Goal: Transaction & Acquisition: Obtain resource

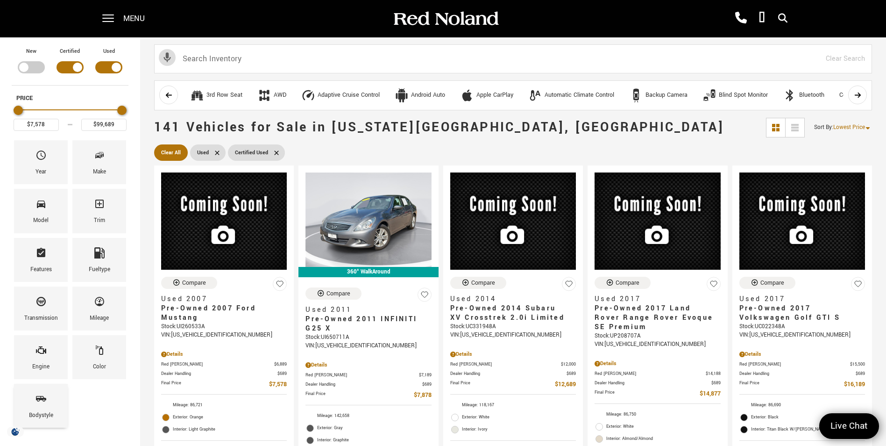
click at [53, 409] on div "Bodystyle" at bounding box center [41, 405] width 54 height 44
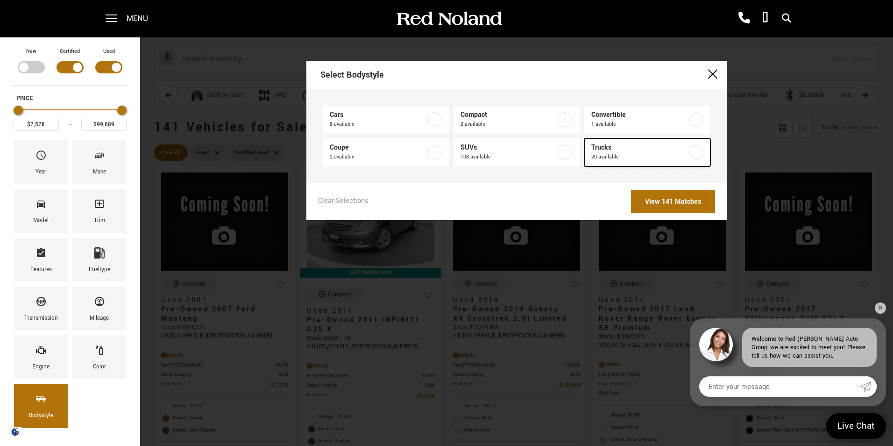
click at [696, 152] on label at bounding box center [695, 152] width 15 height 15
type input "$16,689"
type input "$92,688"
checkbox input "true"
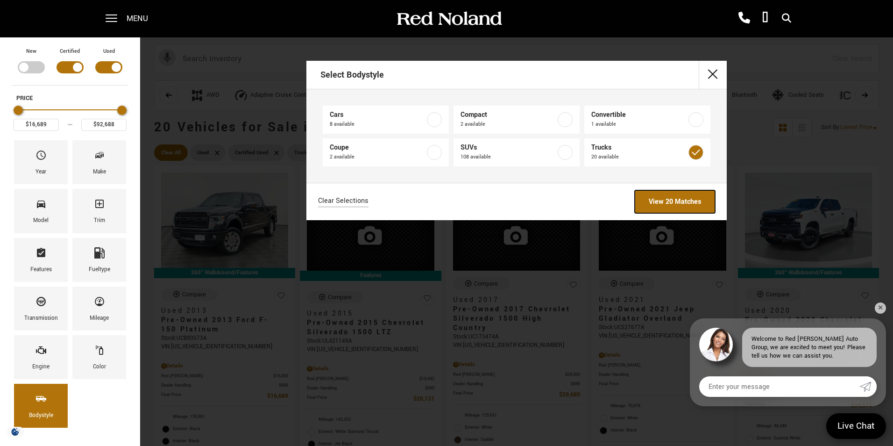
click at [687, 202] on link "View 20 Matches" at bounding box center [675, 201] width 80 height 23
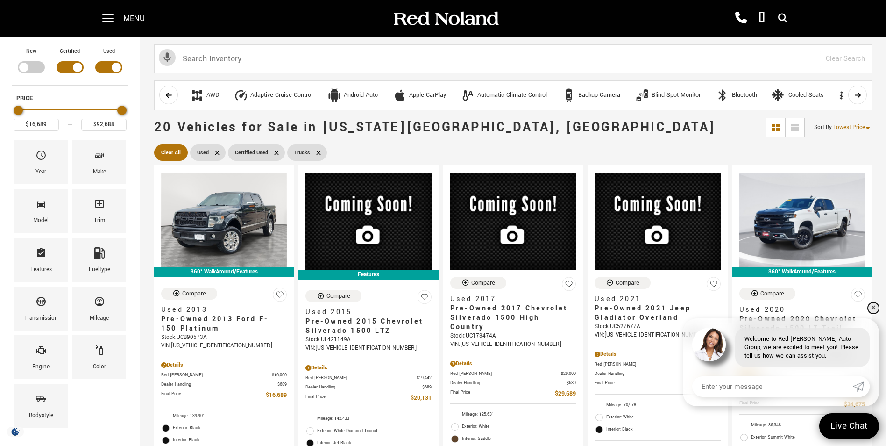
click at [875, 308] on link "✕" at bounding box center [873, 307] width 11 height 11
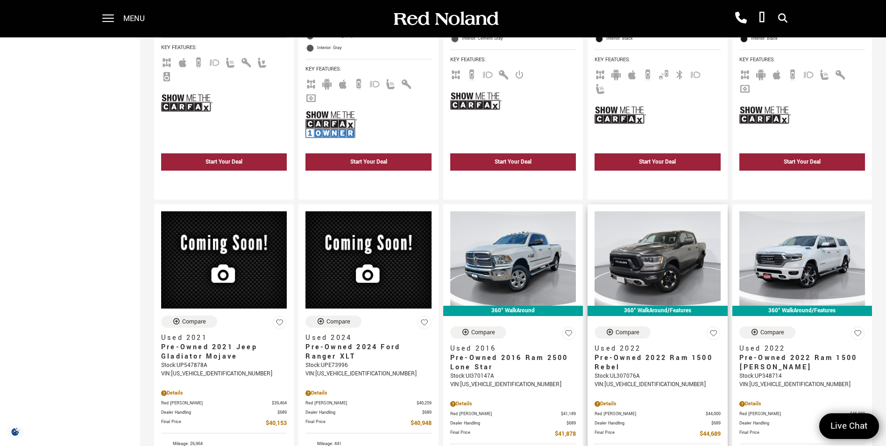
scroll to position [887, 0]
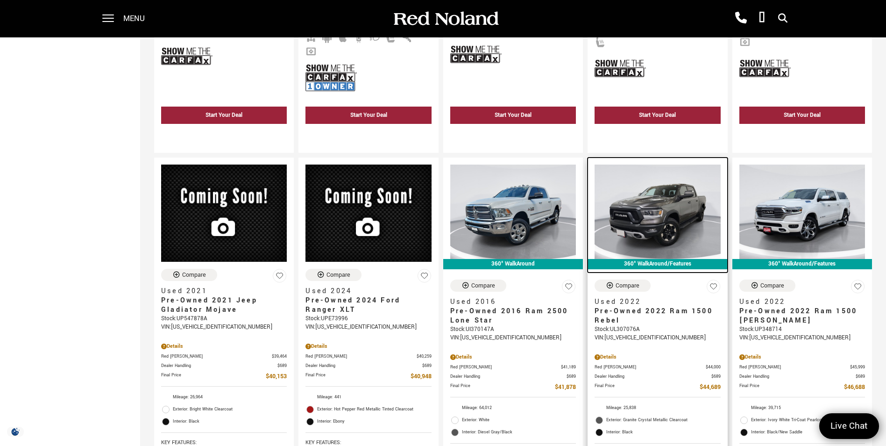
click at [663, 195] on img at bounding box center [658, 211] width 126 height 94
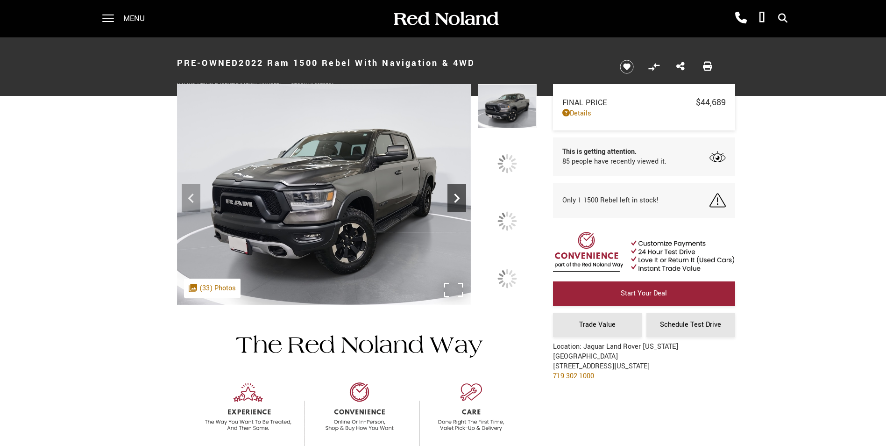
click at [460, 203] on icon at bounding box center [457, 197] width 6 height 9
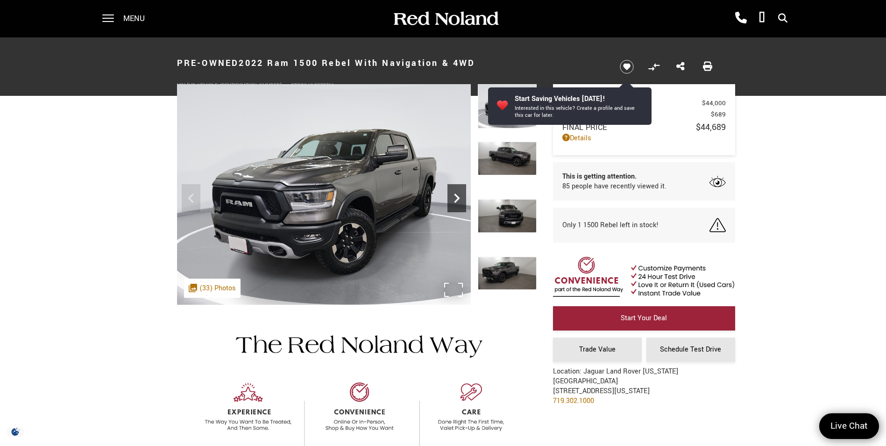
click at [453, 194] on icon "Next" at bounding box center [456, 198] width 19 height 19
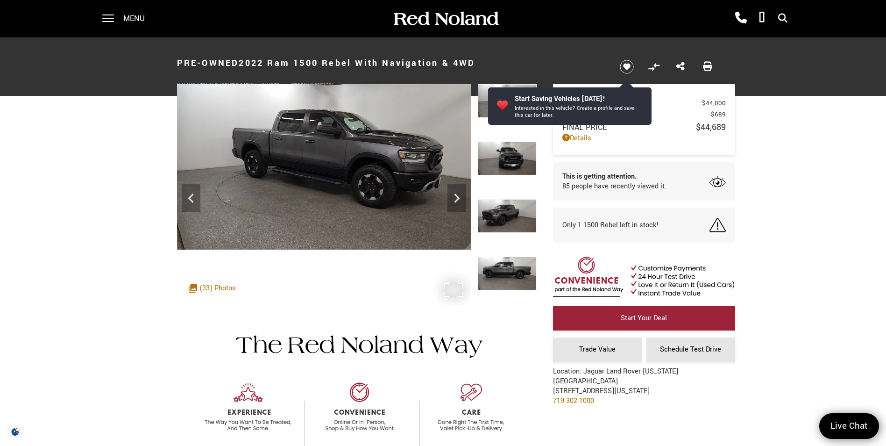
click at [226, 282] on div ".cls-1, .cls-3 { fill: #c50033; } .cls-1 { clip-rule: evenodd; } .cls-2 { clip-…" at bounding box center [212, 287] width 57 height 19
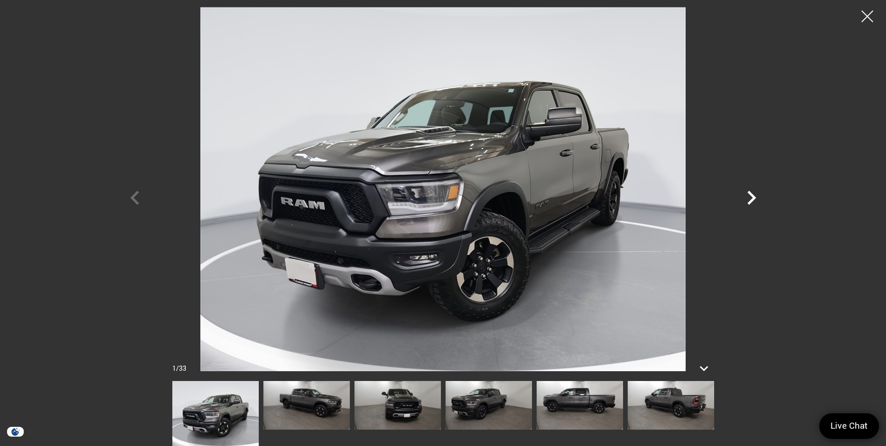
click at [754, 201] on icon "Next" at bounding box center [751, 198] width 28 height 28
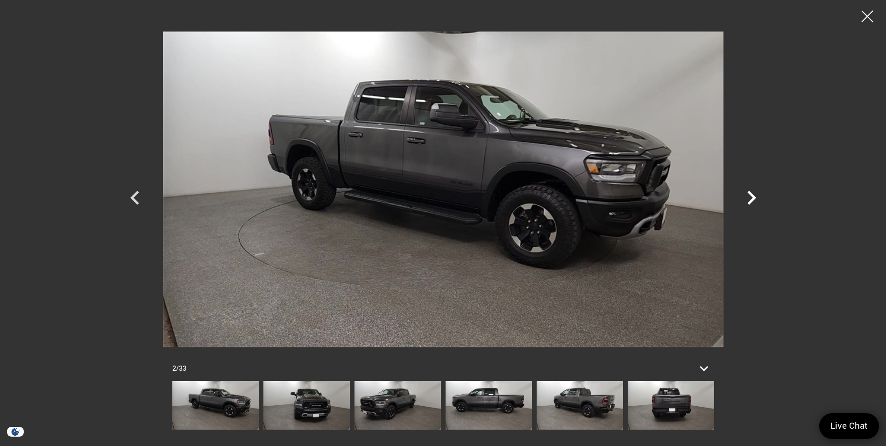
click at [754, 201] on icon "Next" at bounding box center [751, 198] width 28 height 28
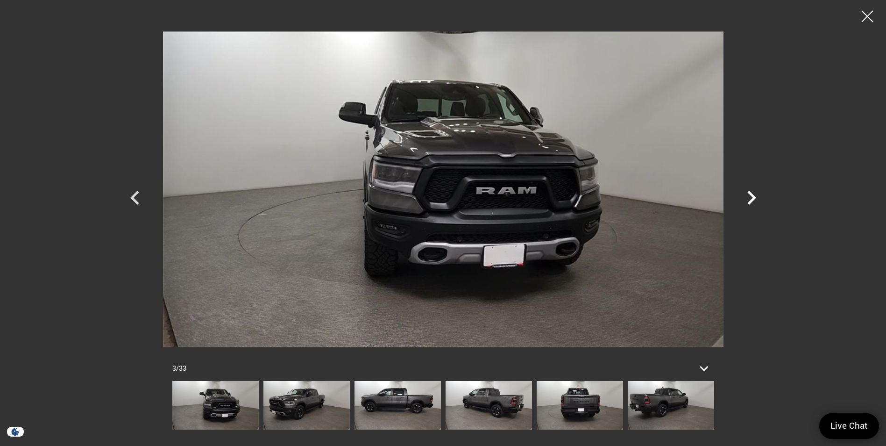
click at [754, 201] on icon "Next" at bounding box center [751, 198] width 28 height 28
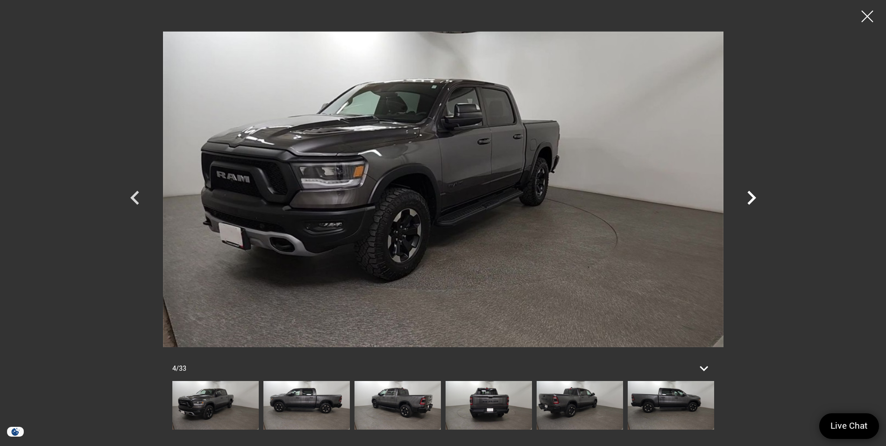
click at [751, 198] on icon "Next" at bounding box center [751, 198] width 28 height 28
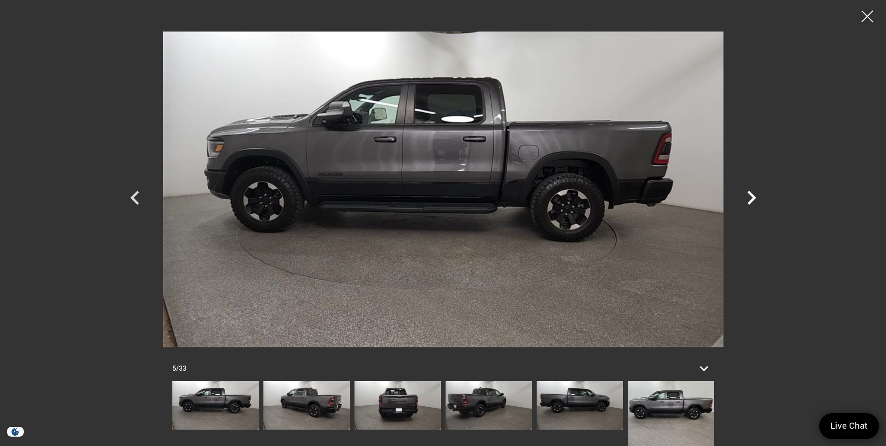
click at [751, 198] on icon "Next" at bounding box center [751, 198] width 28 height 28
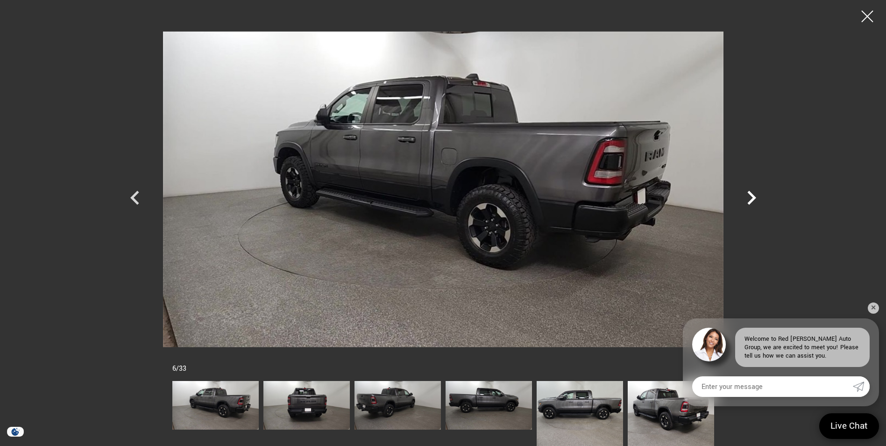
click at [751, 198] on icon "Next" at bounding box center [751, 198] width 28 height 28
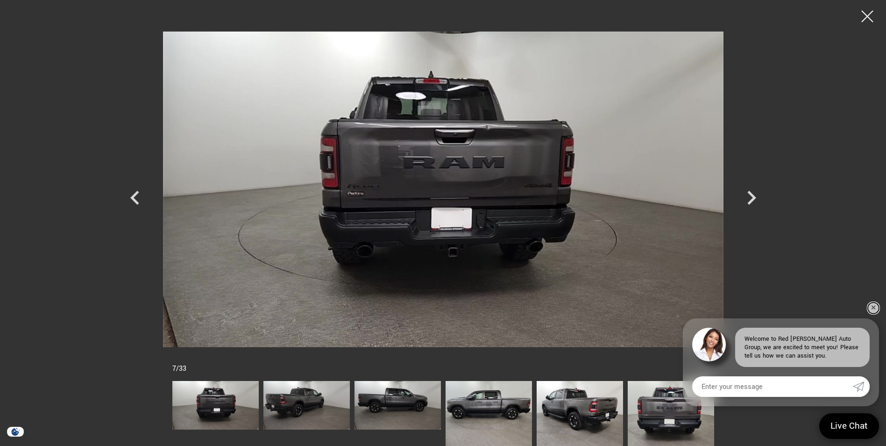
click at [876, 306] on link "✕" at bounding box center [873, 307] width 11 height 11
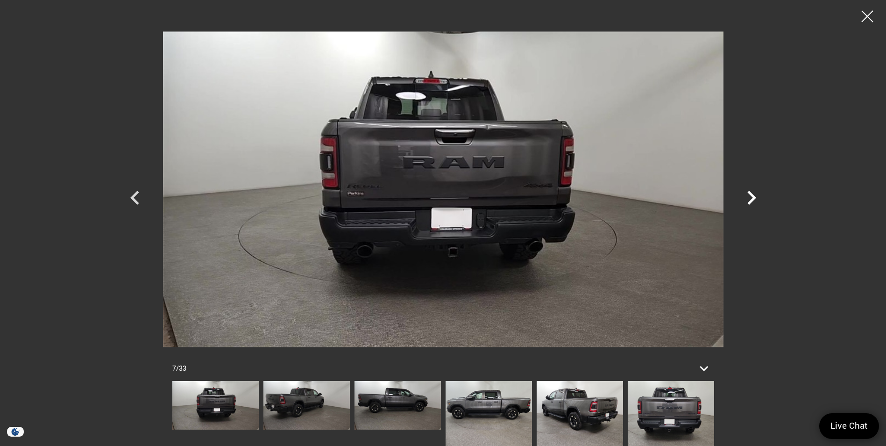
click at [752, 199] on icon "Next" at bounding box center [751, 198] width 9 height 14
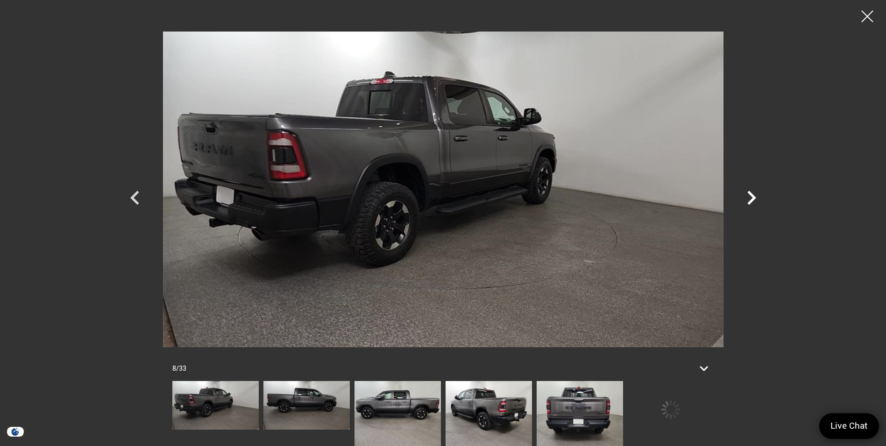
click at [752, 199] on icon "Next" at bounding box center [751, 198] width 9 height 14
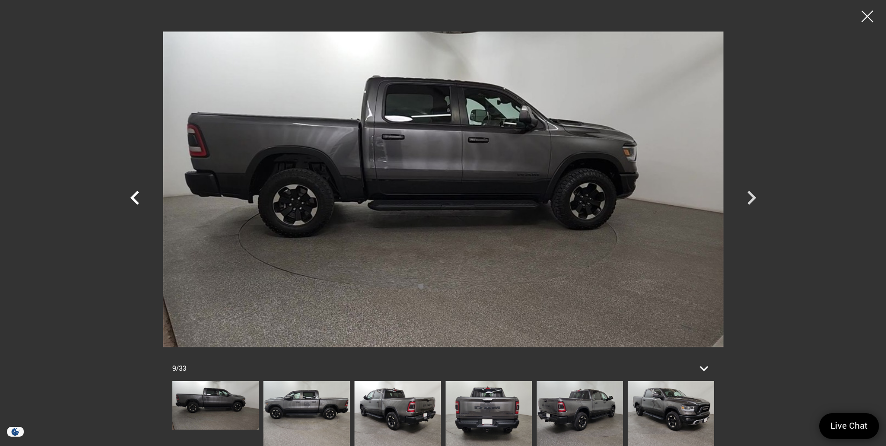
click at [135, 198] on icon "Previous" at bounding box center [135, 198] width 28 height 28
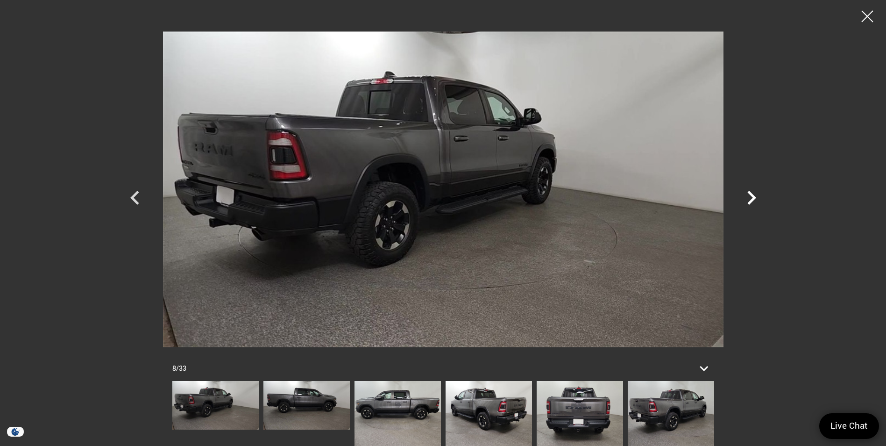
click at [751, 196] on icon "Next" at bounding box center [751, 198] width 28 height 28
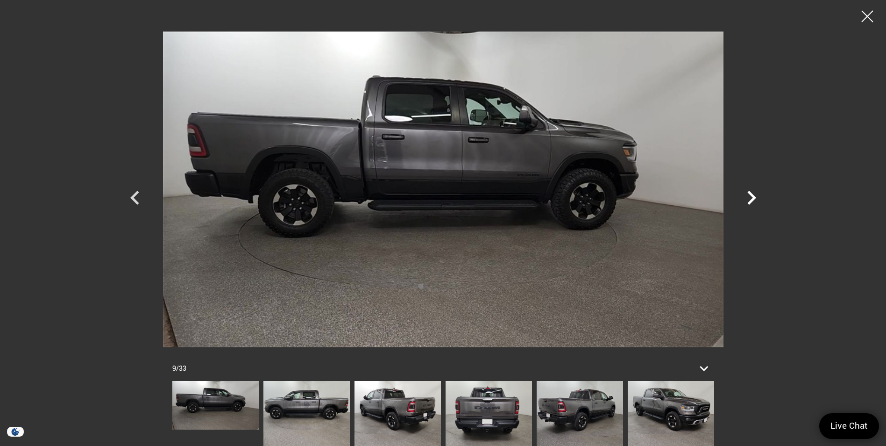
click at [751, 196] on icon "Next" at bounding box center [751, 198] width 28 height 28
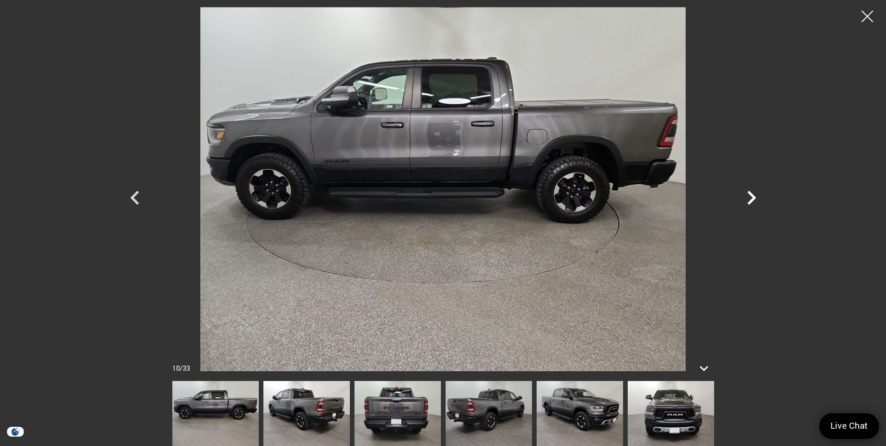
click at [751, 196] on icon "Next" at bounding box center [751, 198] width 28 height 28
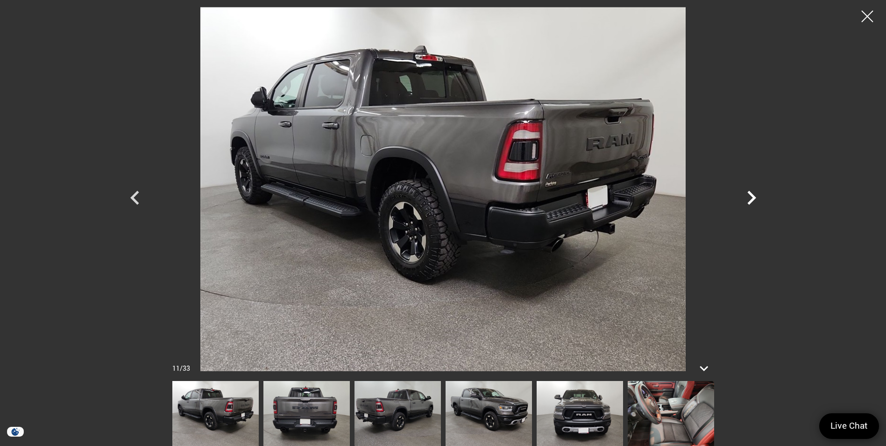
click at [751, 196] on icon "Next" at bounding box center [751, 198] width 28 height 28
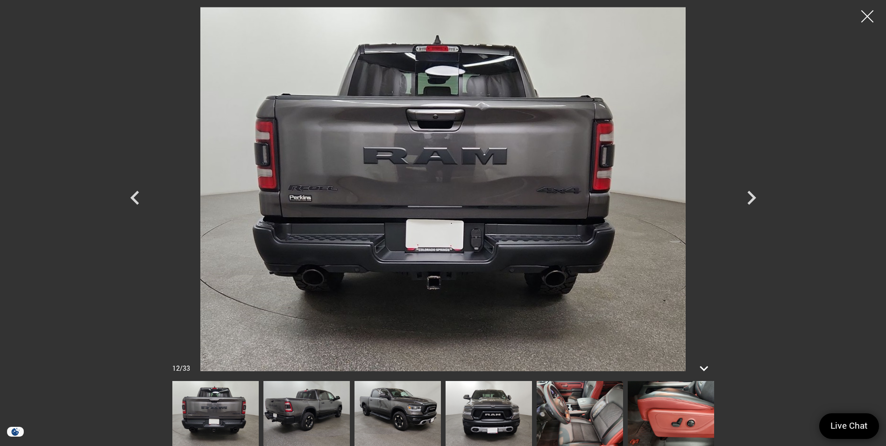
click at [870, 13] on div at bounding box center [867, 16] width 25 height 25
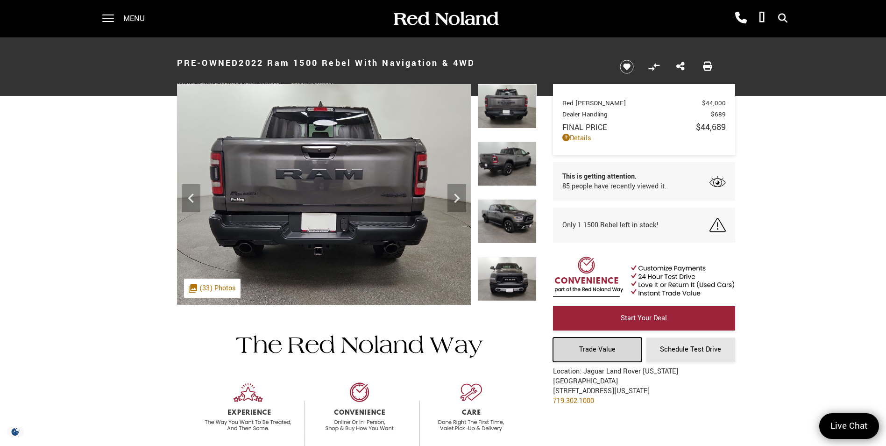
click at [593, 348] on span "Trade Value" at bounding box center [597, 349] width 36 height 10
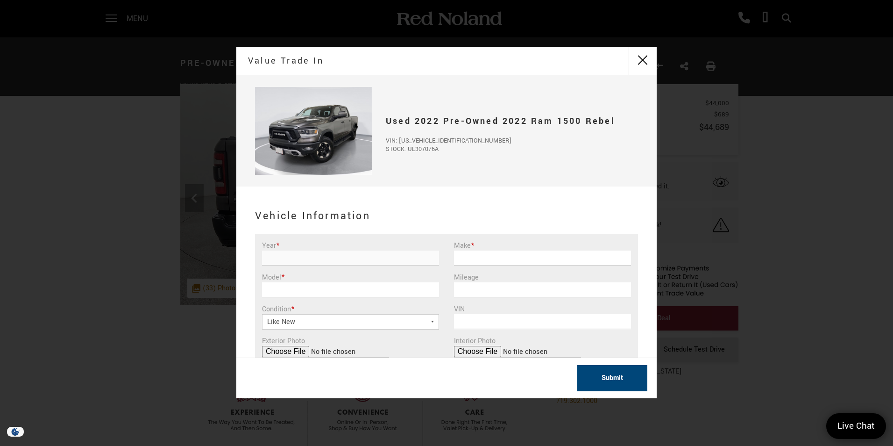
click at [316, 255] on input "Year *" at bounding box center [350, 257] width 177 height 15
type input "2020"
type input "Honda"
type input "Ridgeline"
type input "46000"
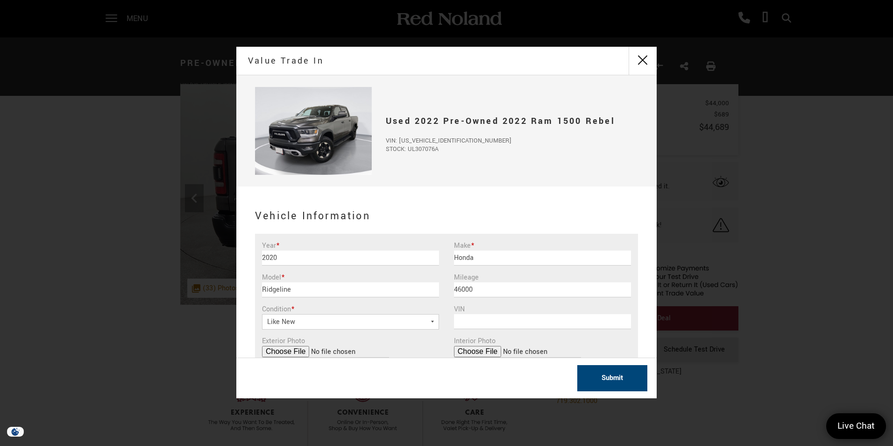
click at [431, 321] on select "Like New Great Good Fair Poor" at bounding box center [350, 321] width 177 height 15
select select "Great"
click at [262, 314] on select "Like New Great Good Fair Poor" at bounding box center [350, 321] width 177 height 15
click at [621, 377] on button "Submit" at bounding box center [612, 378] width 70 height 26
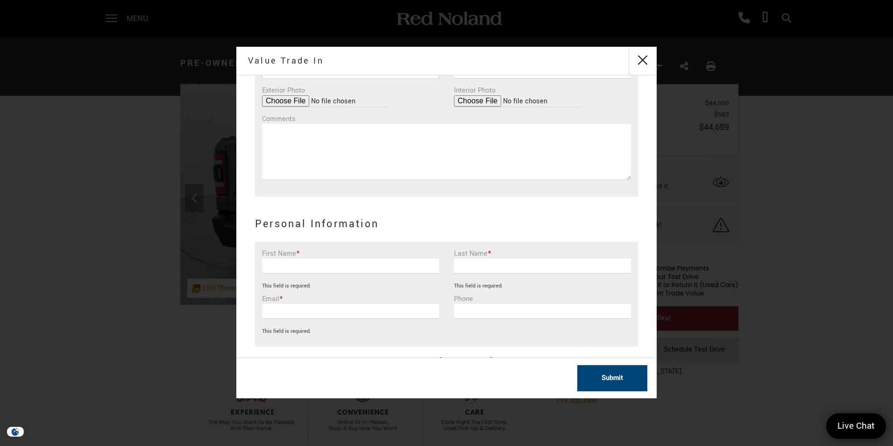
scroll to position [280, 0]
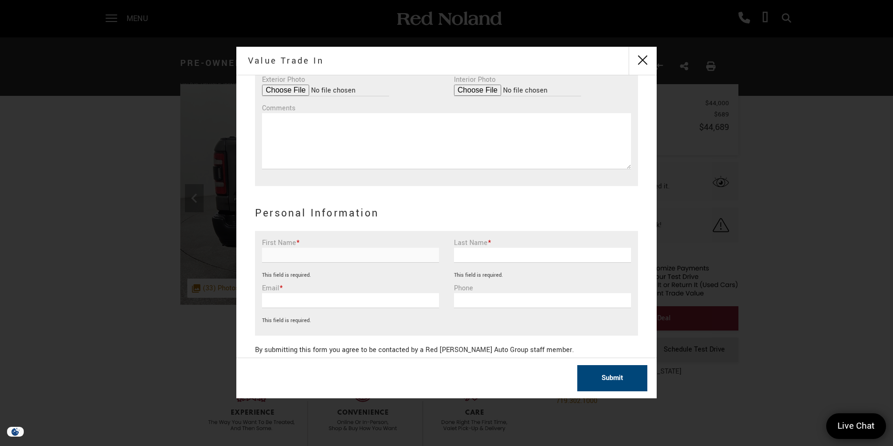
click at [308, 251] on input "First Name *" at bounding box center [350, 255] width 177 height 15
drag, startPoint x: 506, startPoint y: 374, endPoint x: 496, endPoint y: 364, distance: 13.5
click at [505, 374] on div "Submit" at bounding box center [446, 377] width 420 height 41
click at [336, 253] on input "First Name *" at bounding box center [350, 255] width 177 height 15
type input "[PERSON_NAME]"
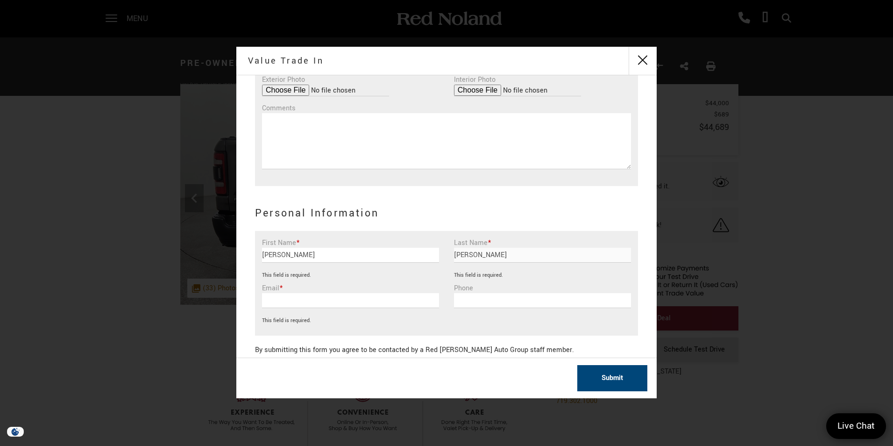
type input "[PERSON_NAME]"
type input "[EMAIL_ADDRESS][DOMAIN_NAME]"
type input "(___) ___-____"
click at [610, 377] on button "Submit" at bounding box center [612, 378] width 70 height 26
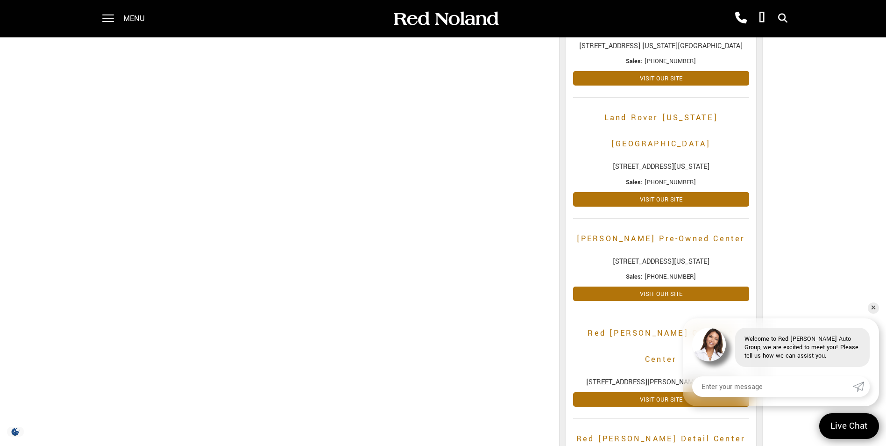
scroll to position [280, 0]
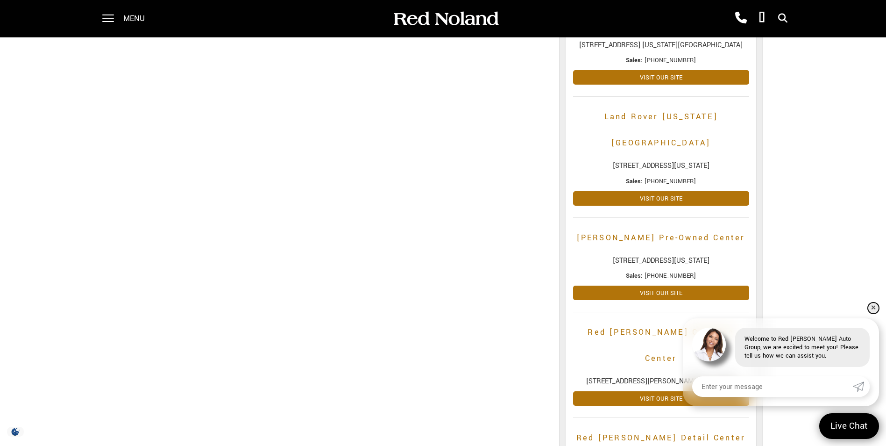
click at [875, 306] on link "✕" at bounding box center [873, 307] width 11 height 11
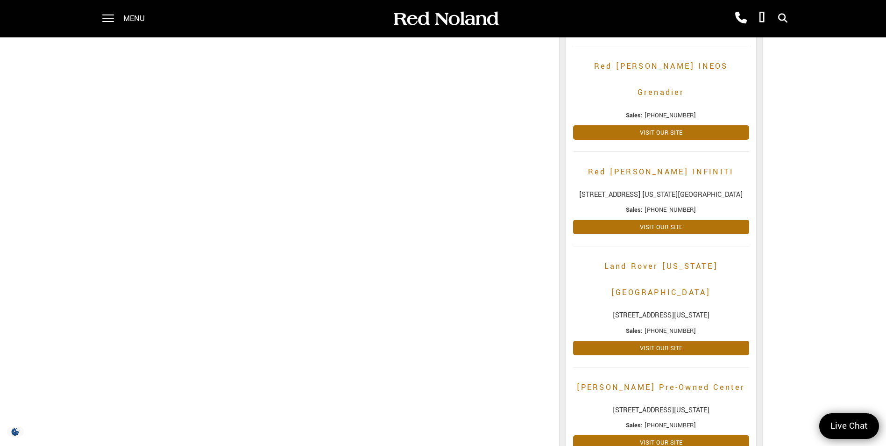
scroll to position [140, 0]
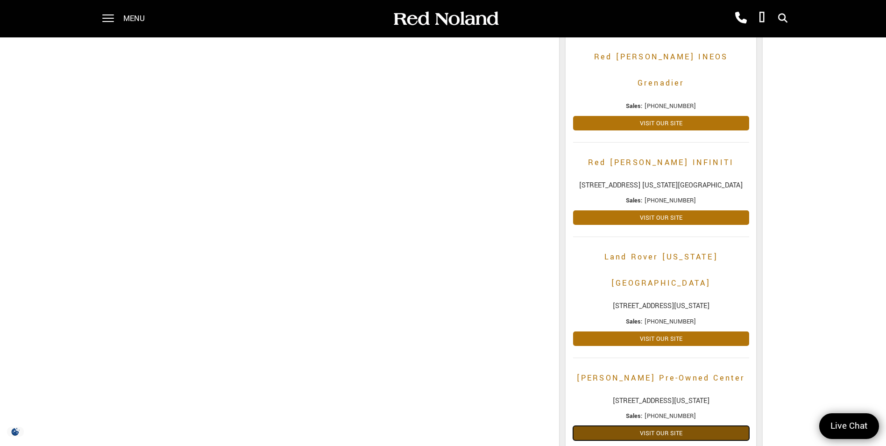
click at [668, 425] on link "Visit Our Site" at bounding box center [661, 432] width 176 height 14
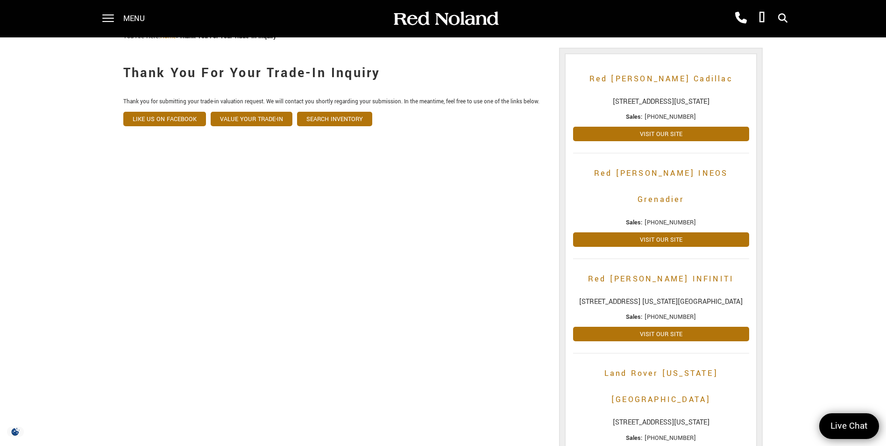
scroll to position [0, 0]
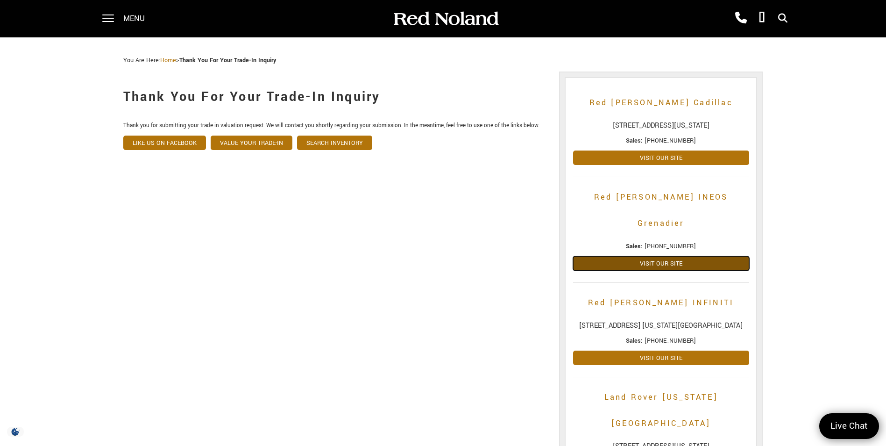
click at [681, 256] on link "Visit Our Site" at bounding box center [661, 263] width 176 height 14
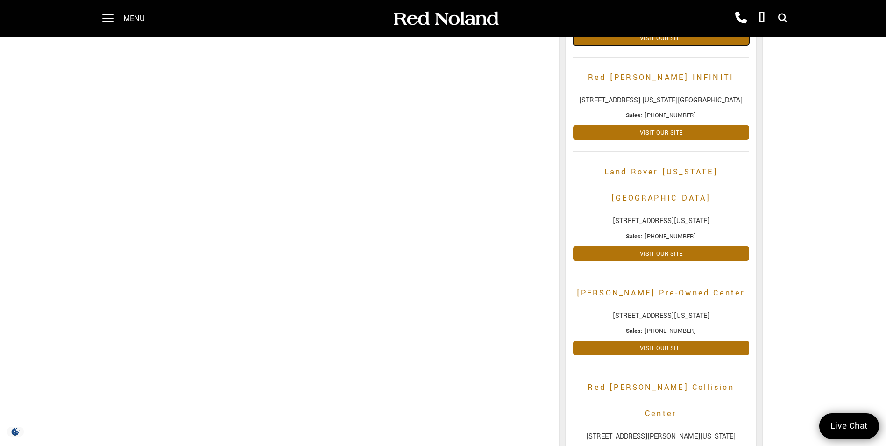
scroll to position [327, 0]
